Goal: Transaction & Acquisition: Purchase product/service

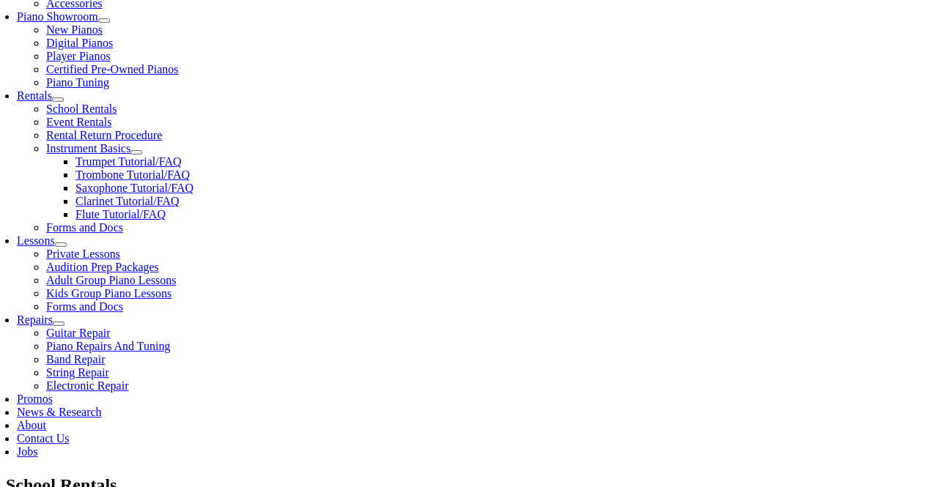
scroll to position [1, 0]
type input "Pearl"
type input "Armour-Blinebury"
type input "S"
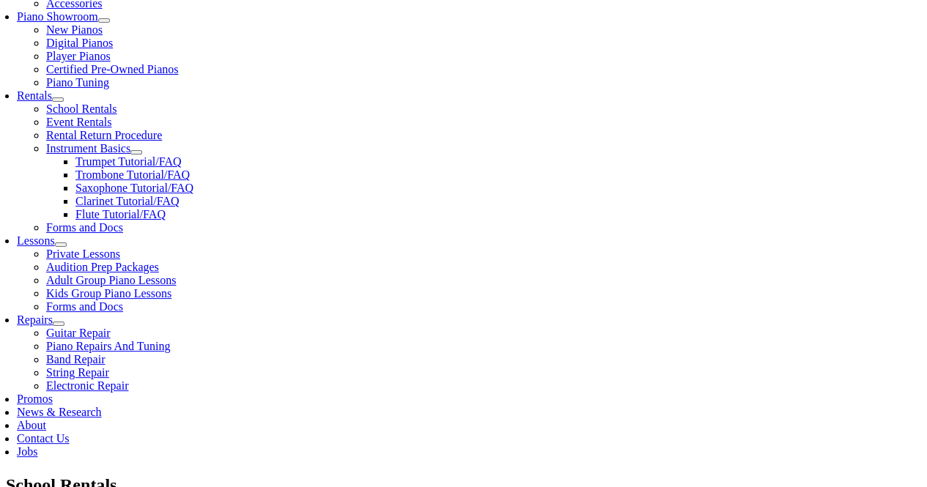
type input "Newark Charter School"
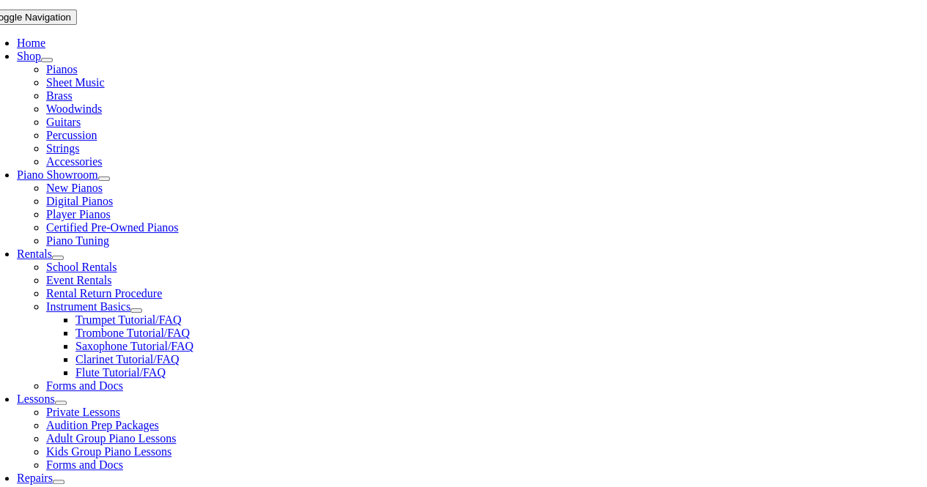
scroll to position [290, 0]
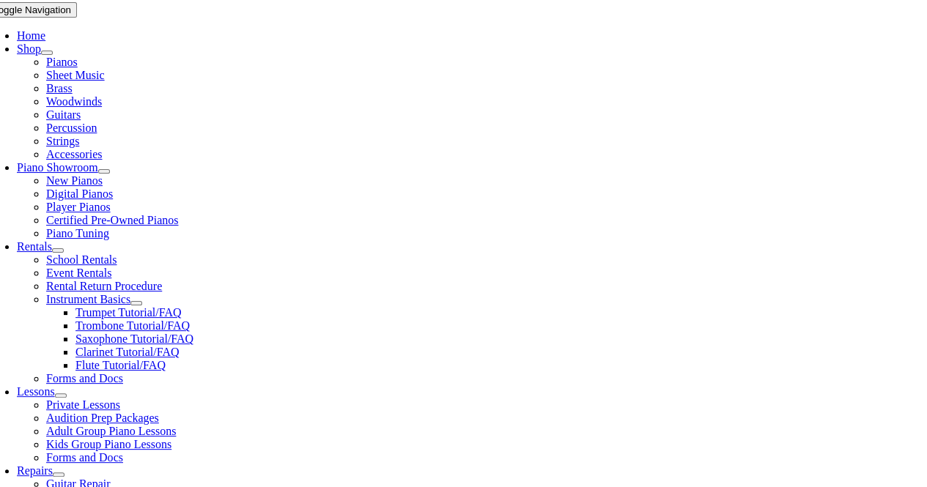
type input "1904712"
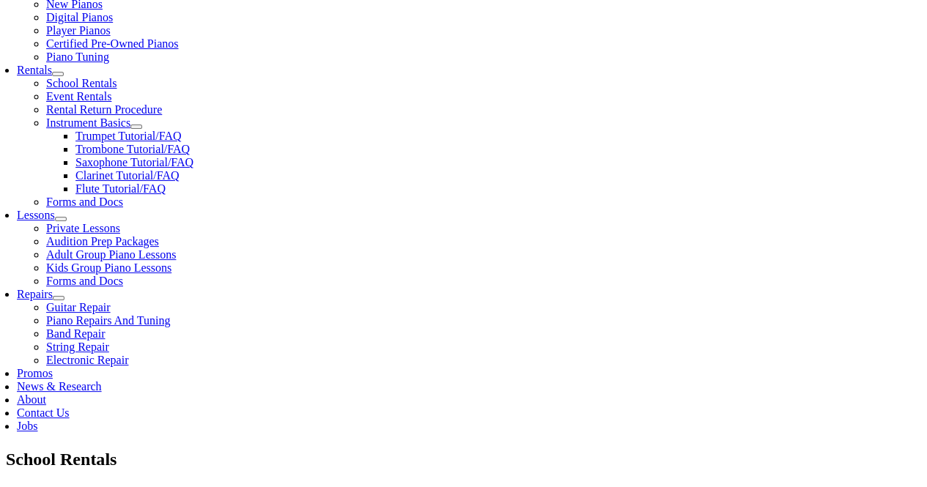
scroll to position [476, 0]
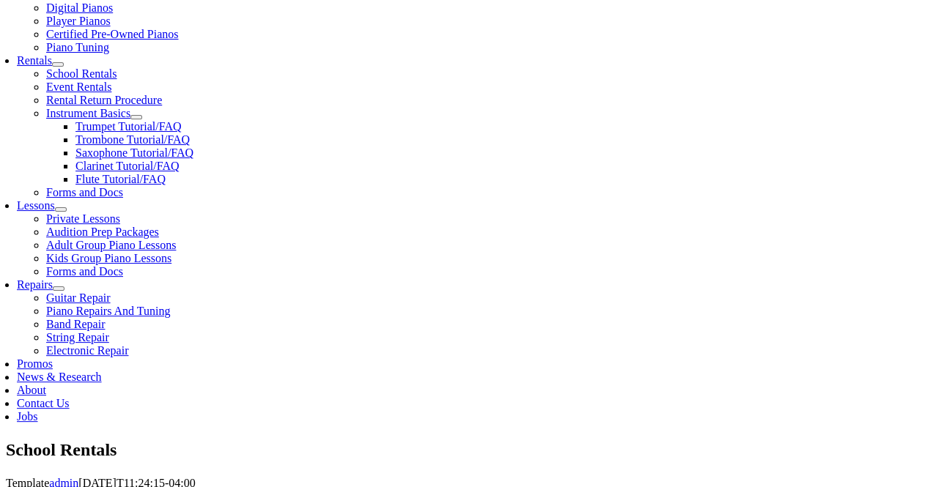
type input "Jennifer"
type input "Armour"
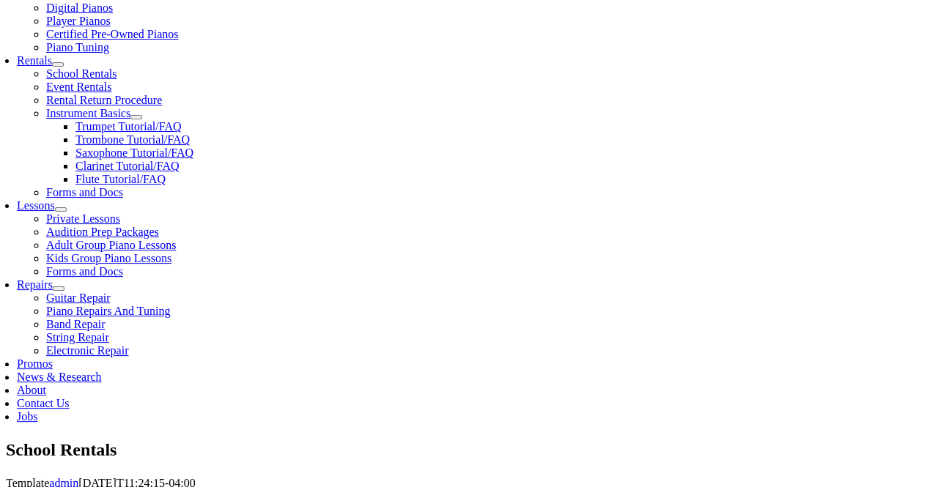
type input "a"
paste input "302-369-2001"
type input "302-369-2001"
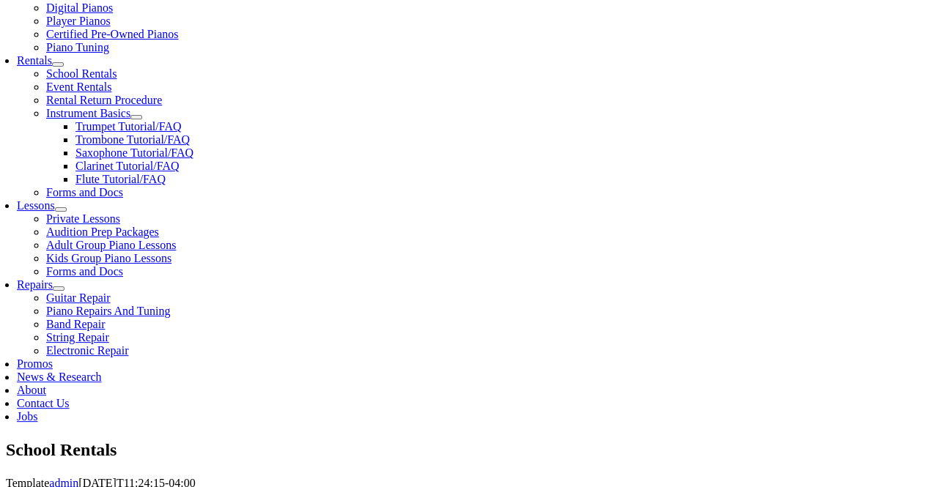
type input "03/05/1985"
type input "Benjamin"
type input "B"
type input "Benjamin Blinebury"
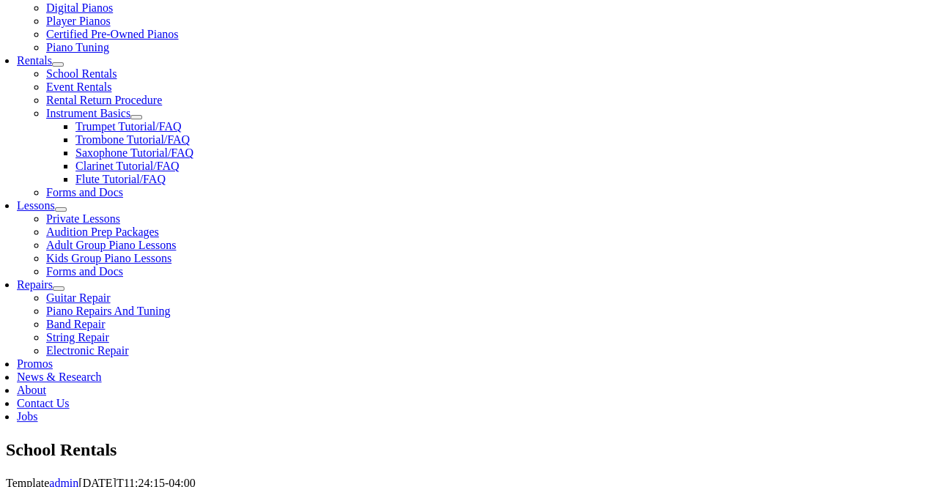
type input "609-364-7931"
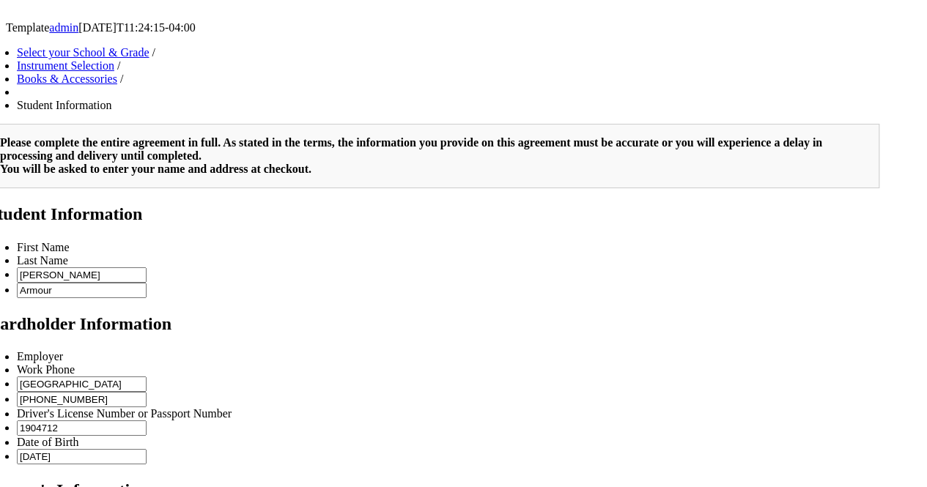
scroll to position [960, 0]
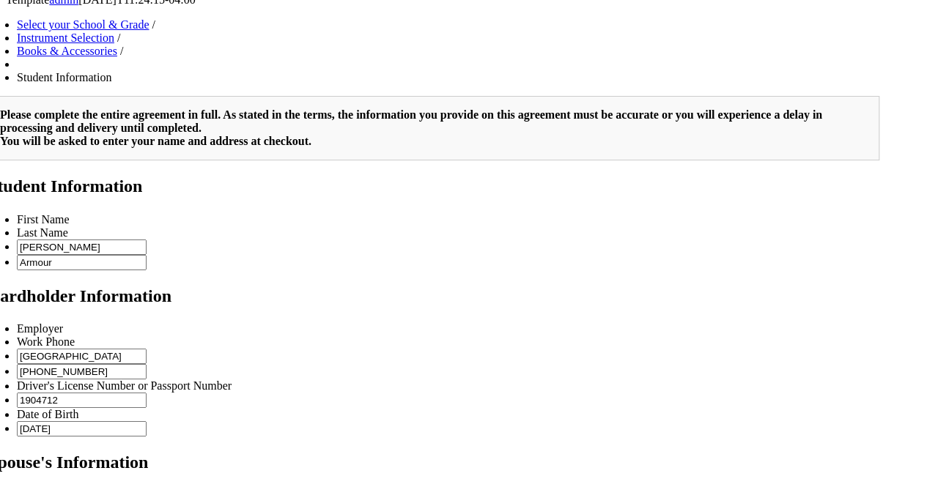
type input "JP Morgan"
type input "2"
drag, startPoint x: 648, startPoint y: 707, endPoint x: 651, endPoint y: 1001, distance: 293.9
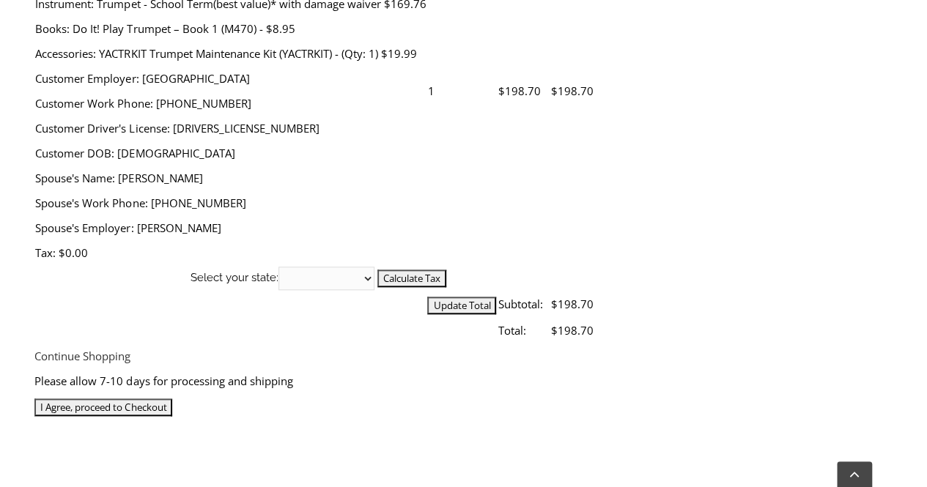
scroll to position [660, 0]
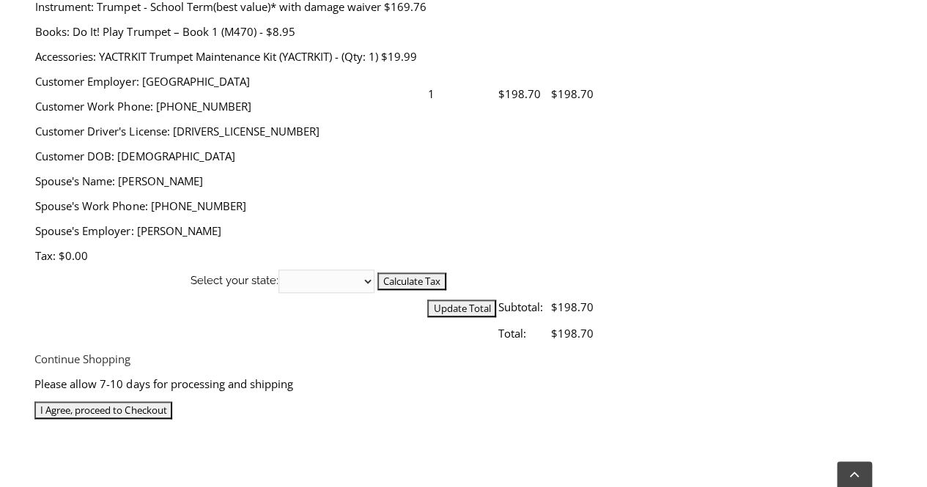
click at [172, 402] on input "I Agree, proceed to Checkout" at bounding box center [103, 411] width 138 height 18
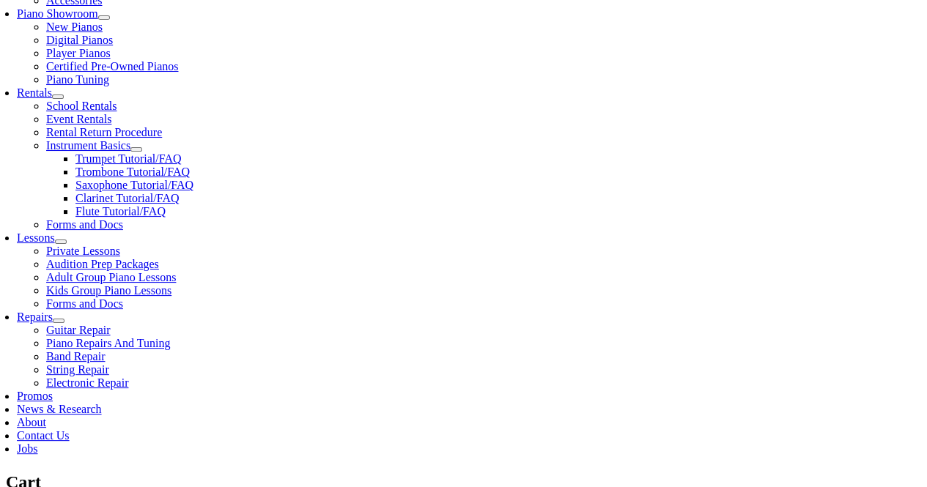
scroll to position [453, 0]
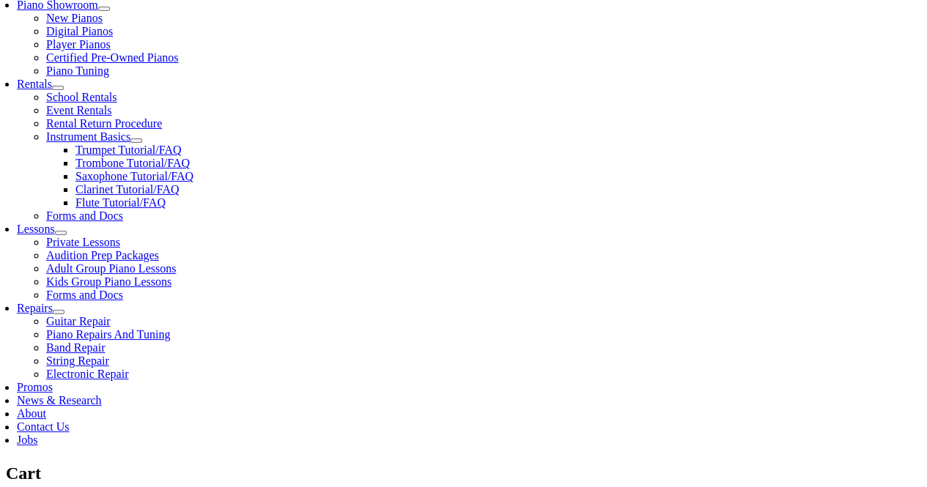
select select "DE"
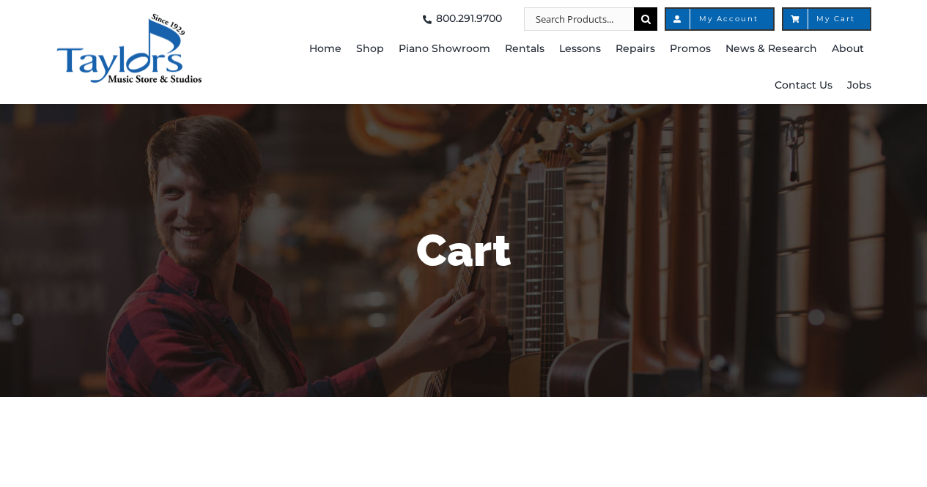
select select "DE"
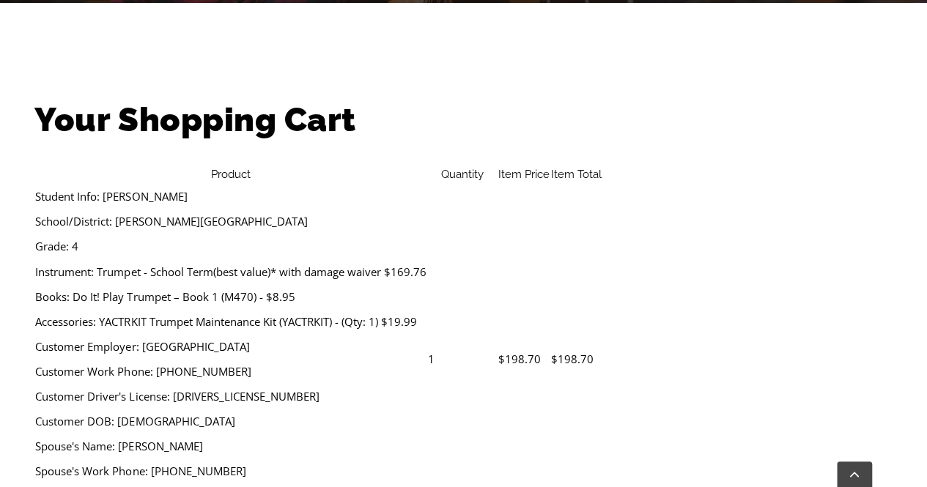
scroll to position [821, 0]
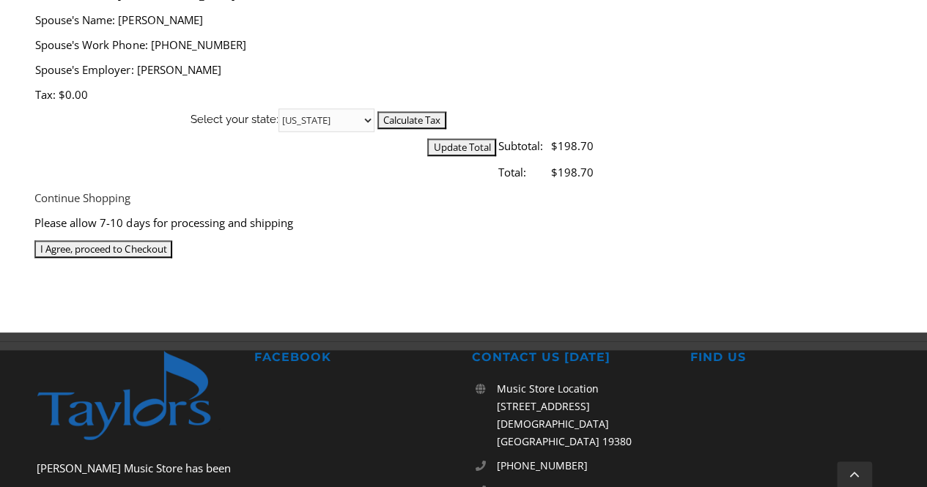
click at [172, 240] on input "I Agree, proceed to Checkout" at bounding box center [103, 249] width 138 height 18
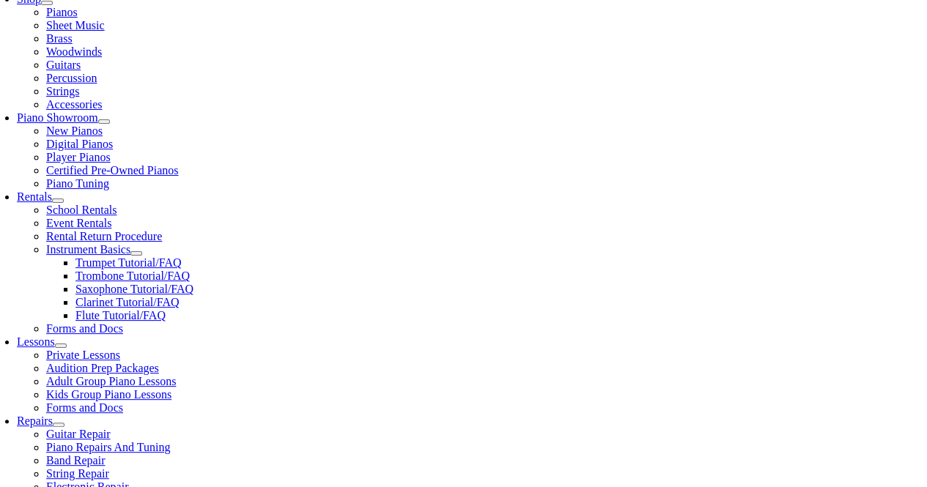
scroll to position [341, 0]
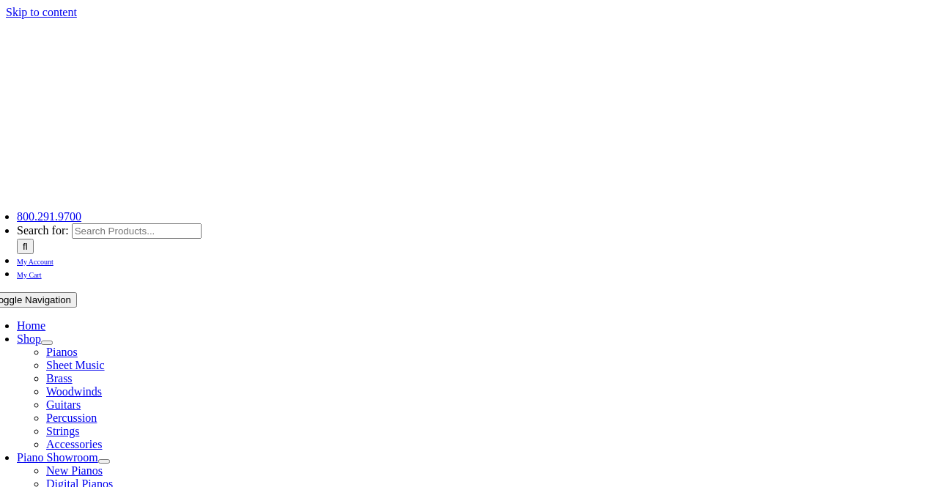
select select "DE"
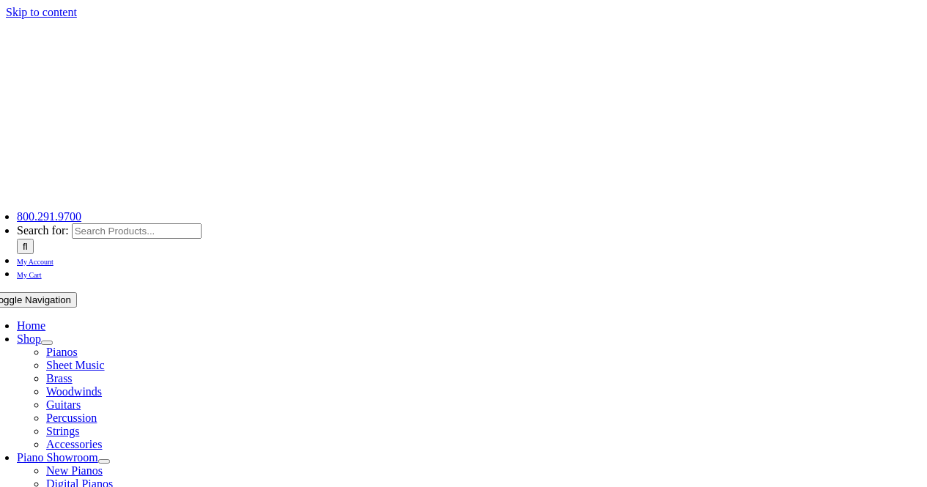
select select
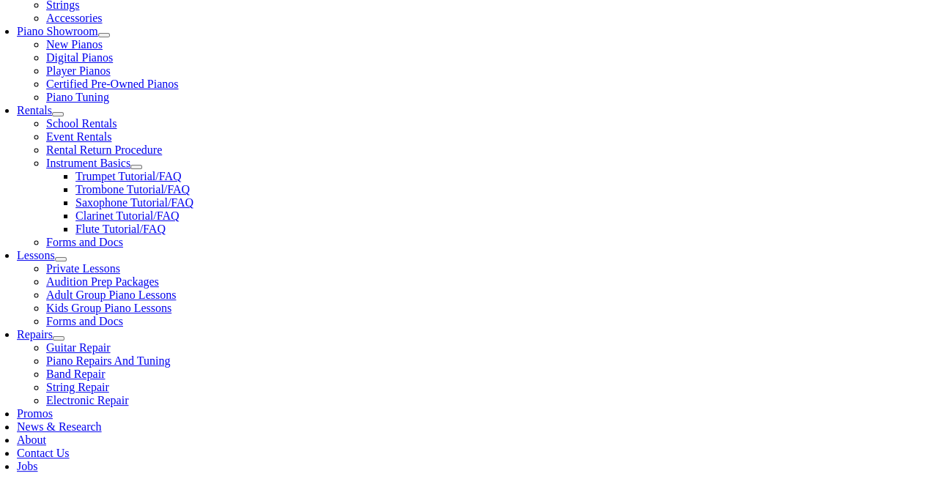
scroll to position [853, 0]
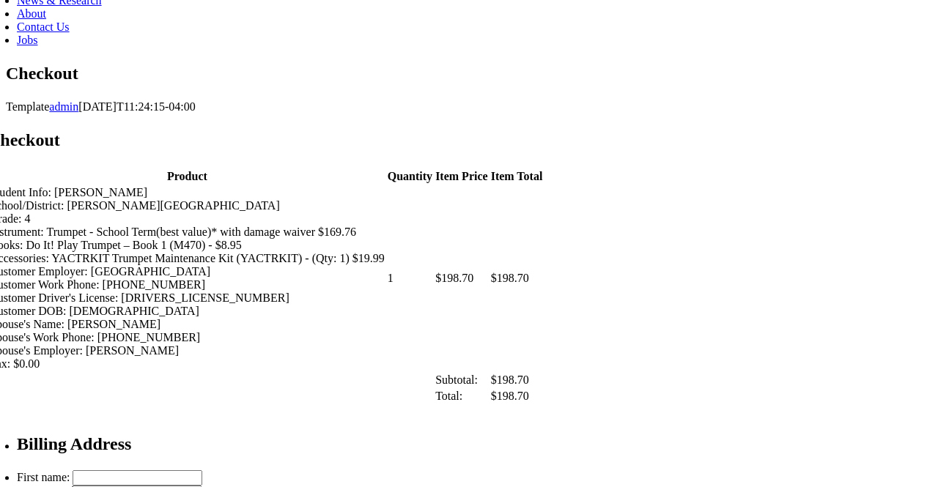
click at [147, 470] on input "First name:" at bounding box center [138, 477] width 130 height 15
type input "[PERSON_NAME]"
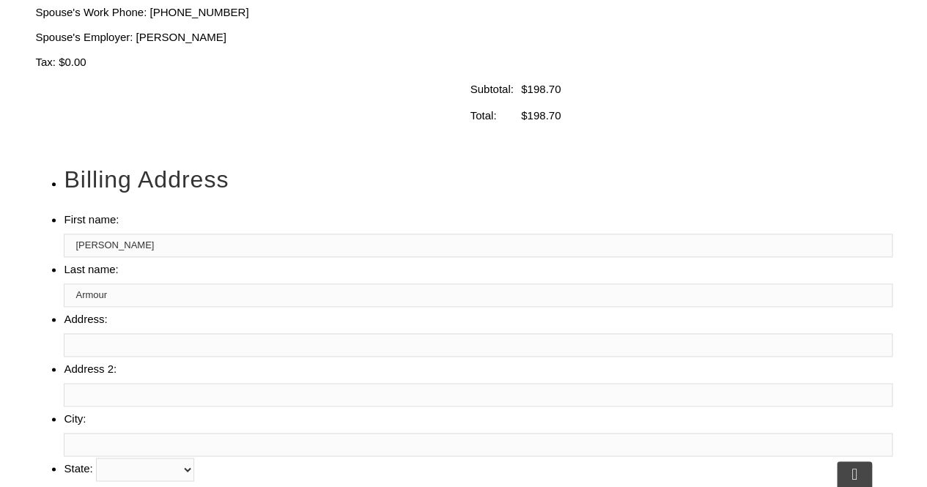
type input "Armour"
type input "[STREET_ADDRESS][PERSON_NAME]"
type input "Hockessin"
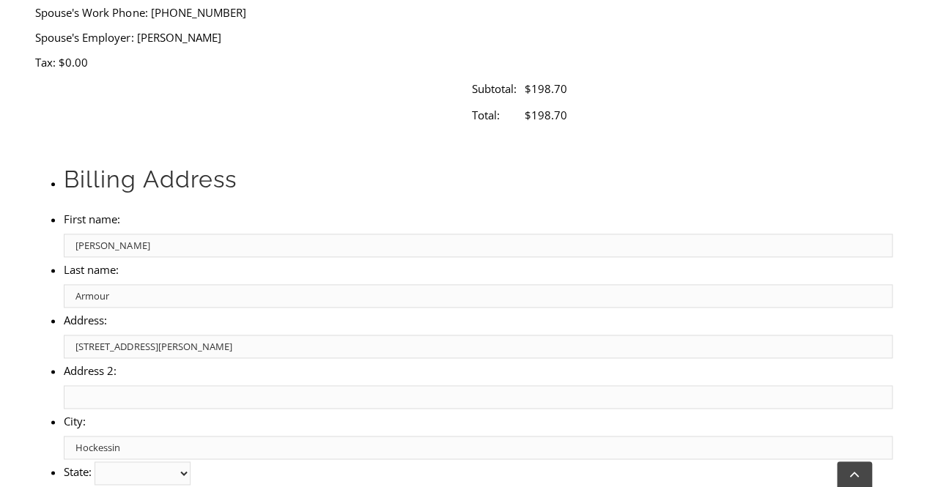
select select "DE"
type input "19707"
select select "visa"
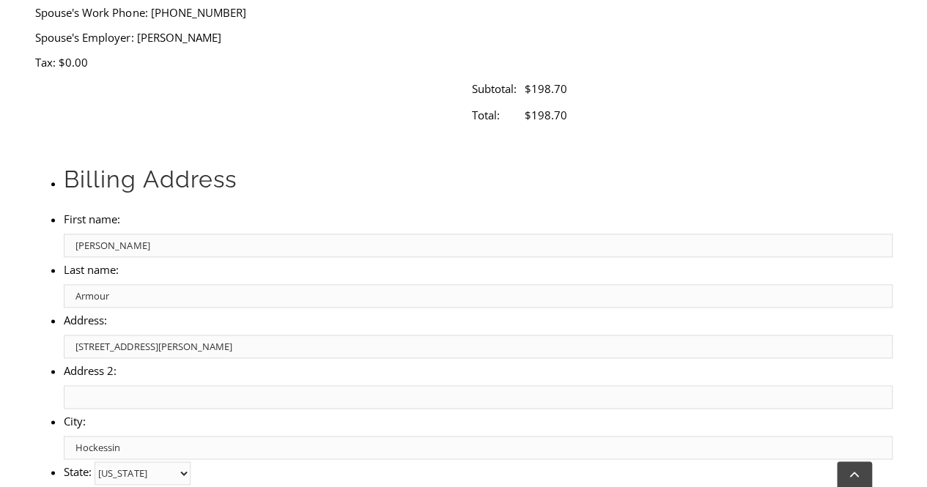
type input "[CREDIT_CARD_NUMBER]"
select select "12"
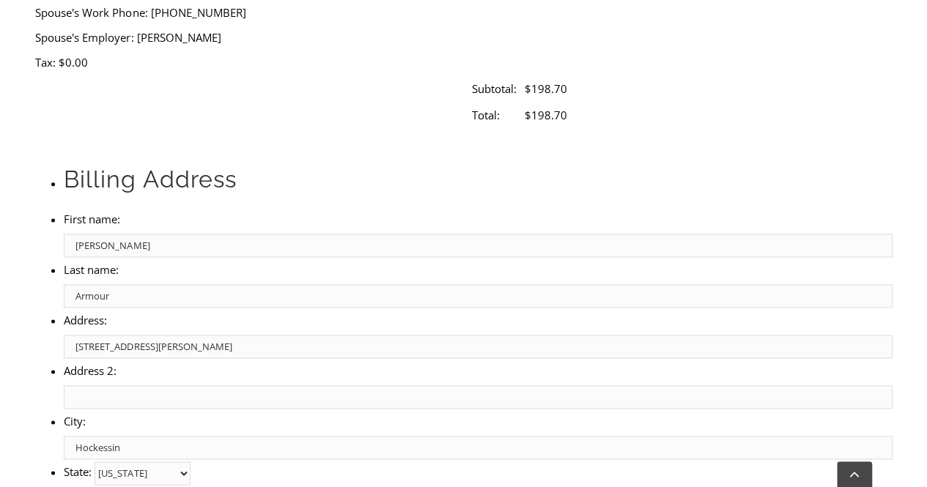
select select "2029"
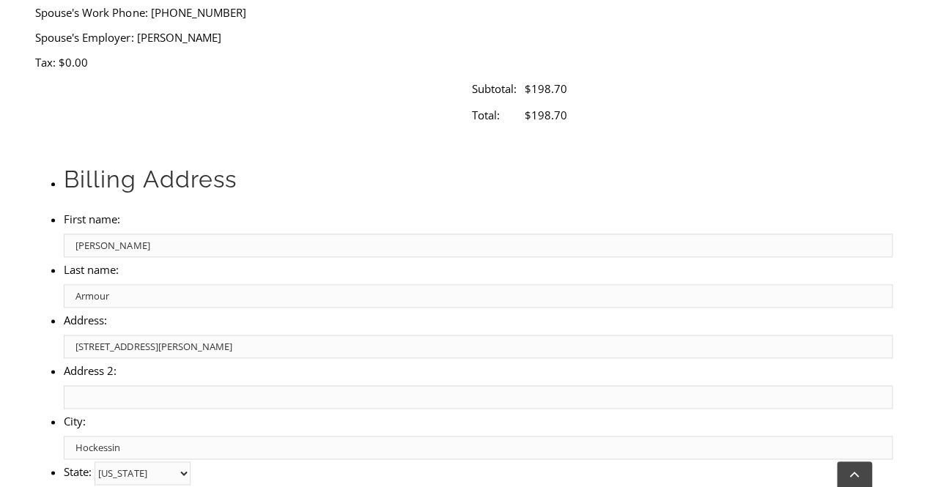
type input "915"
type input "7328875339"
type input "[EMAIL_ADDRESS][DOMAIN_NAME]"
